Goal: Answer question/provide support

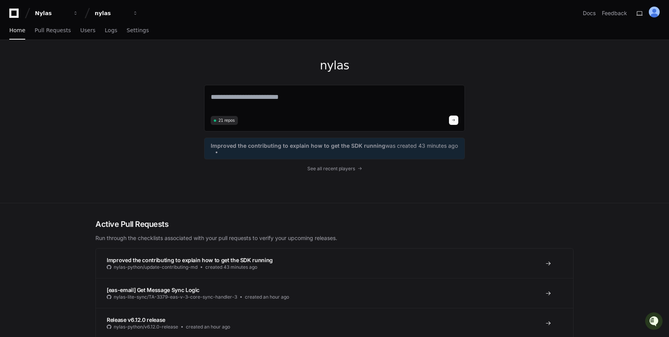
click at [341, 172] on div "nylas 21 repos Improved the contributing to explain how to get the SDK running …" at bounding box center [334, 121] width 261 height 163
click at [341, 170] on span "See all recent players" at bounding box center [331, 169] width 48 height 6
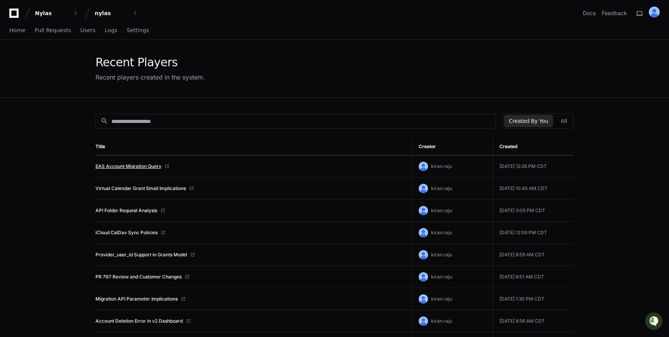
click at [144, 164] on link "EAS Account Migration Query" at bounding box center [128, 166] width 66 height 6
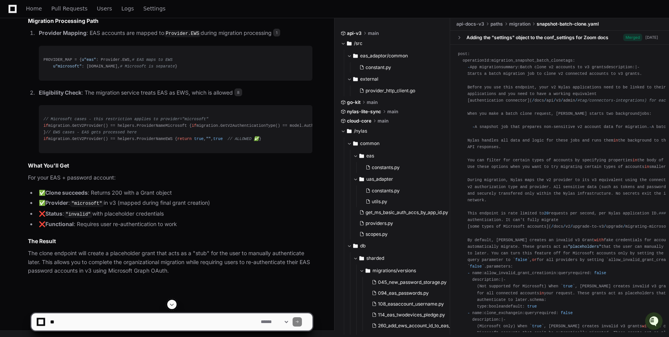
scroll to position [2011, 0]
click at [154, 319] on textarea at bounding box center [153, 321] width 211 height 17
type textarea "**********"
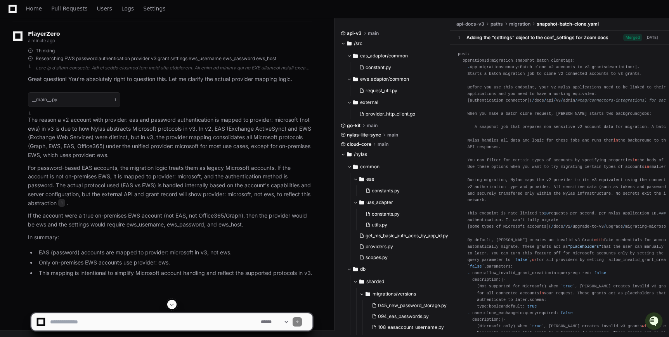
scroll to position [2314, 0]
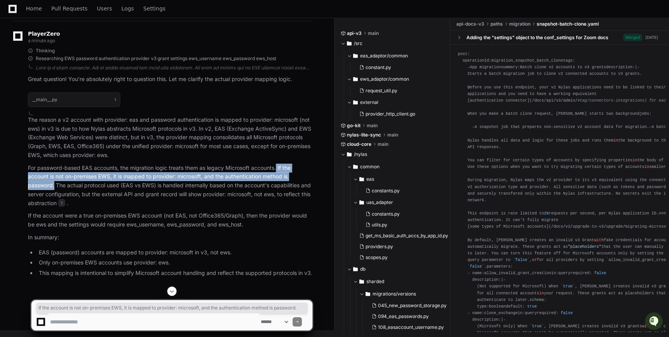
drag, startPoint x: 55, startPoint y: 199, endPoint x: 277, endPoint y: 182, distance: 223.3
click at [277, 182] on p "For password-based EAS accounts, the migration logic treats them as legacy Micr…" at bounding box center [170, 186] width 284 height 44
copy p "If the account is not on-premises EWS, it is mapped to provider: microsoft, and…"
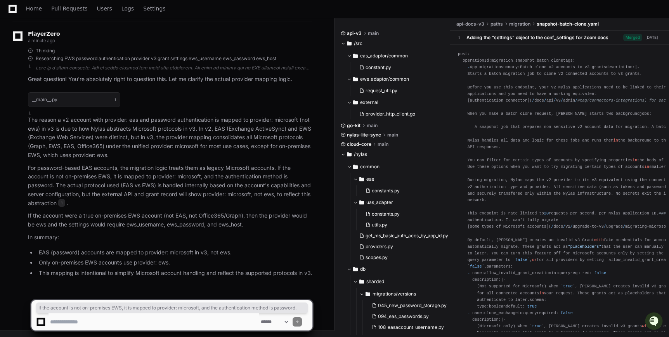
click at [159, 326] on textarea at bounding box center [153, 321] width 211 height 17
paste textarea "**********"
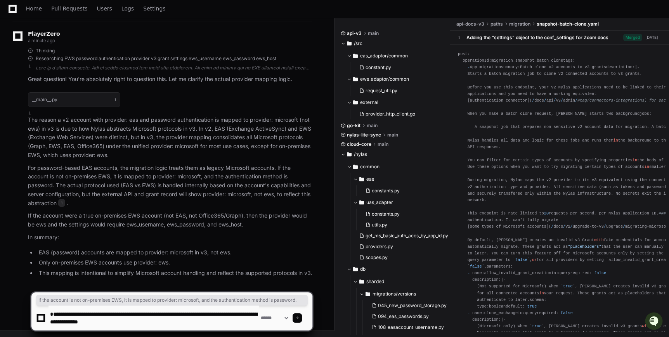
scroll to position [2, 0]
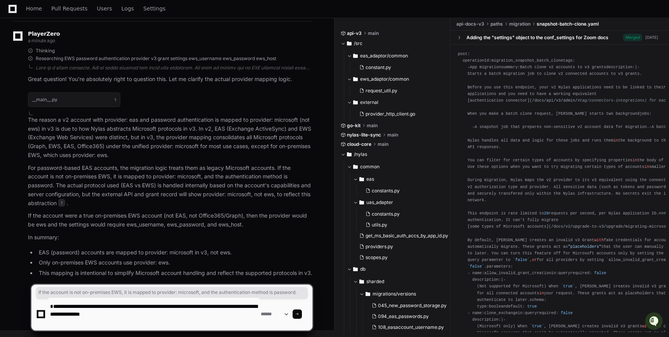
click at [50, 305] on textarea at bounding box center [153, 314] width 211 height 33
click at [160, 312] on textarea at bounding box center [153, 314] width 211 height 33
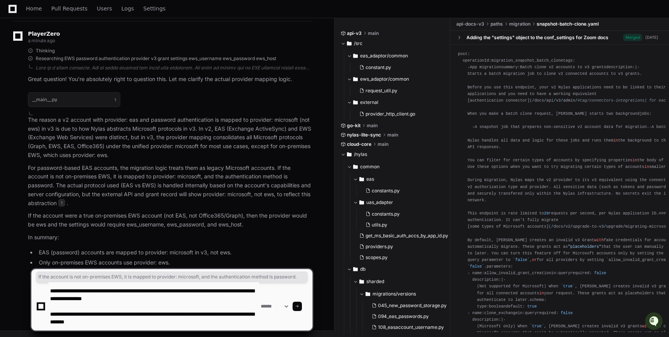
type textarea "**********"
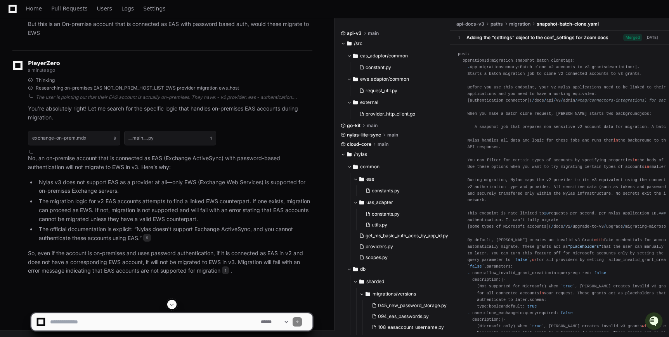
scroll to position [2681, 0]
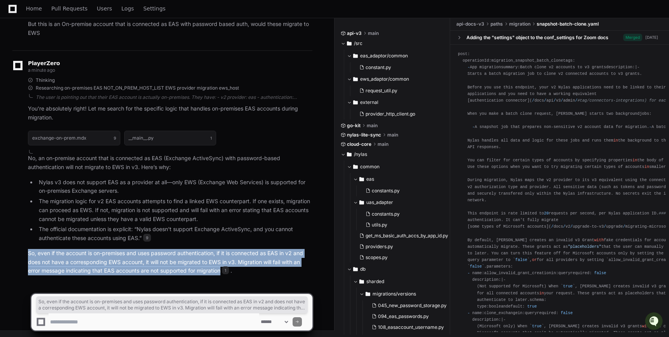
copy p "So, even if the account is on-premises and uses password authentication, if it …"
drag, startPoint x: 221, startPoint y: 271, endPoint x: 28, endPoint y: 257, distance: 193.7
click at [28, 257] on p "So, even if the account is on-premises and uses password authentication, if it …" at bounding box center [170, 262] width 284 height 26
